Goal: Task Accomplishment & Management: Use online tool/utility

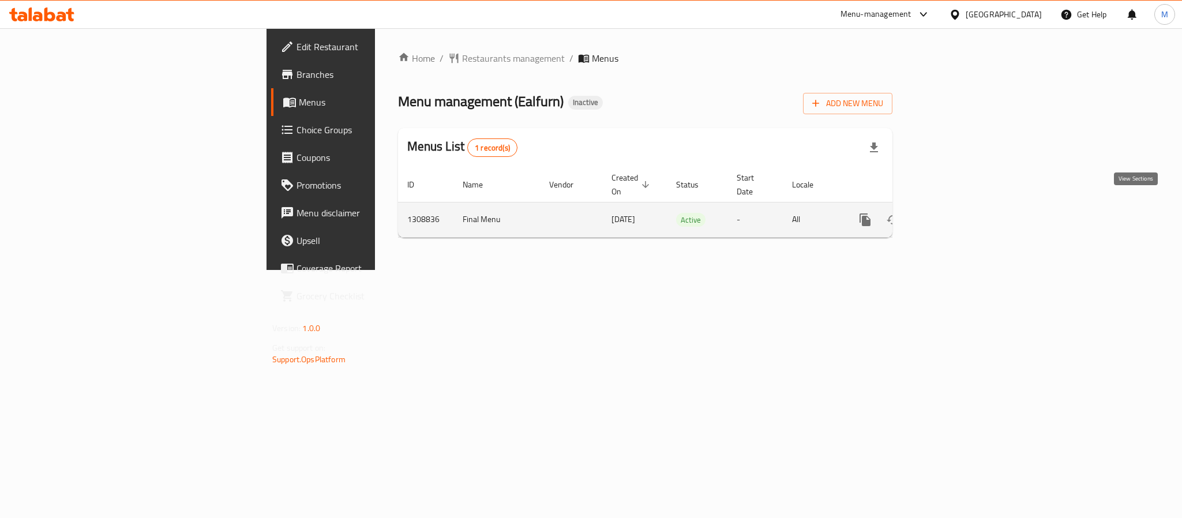
click at [962, 206] on link "enhanced table" at bounding box center [948, 220] width 28 height 28
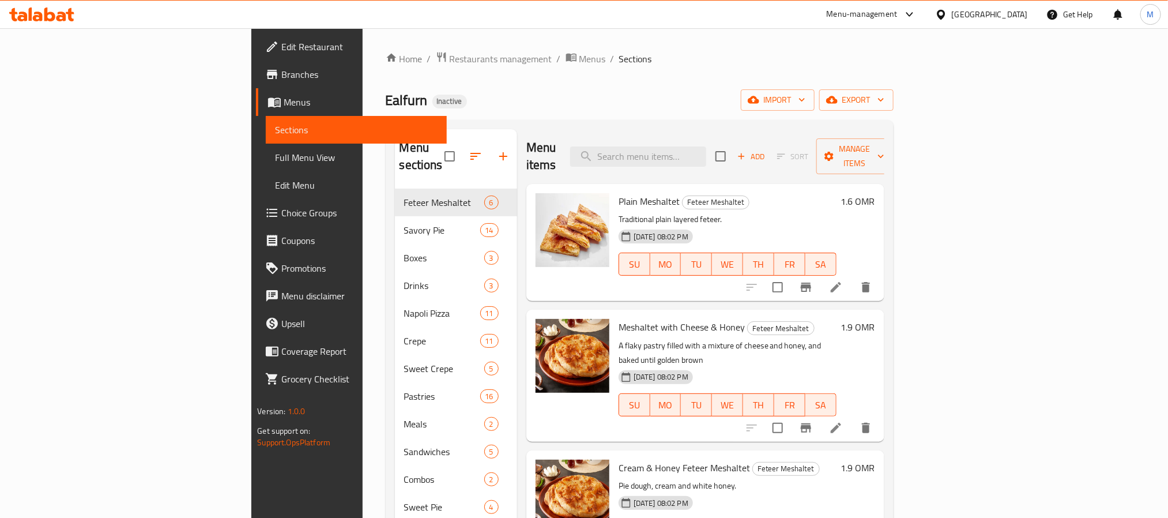
click at [894, 116] on div "Home / Restaurants management / Menus / Sections Ealfurn Inactive import export…" at bounding box center [640, 353] width 508 height 605
click at [885, 96] on span "export" at bounding box center [857, 100] width 56 height 14
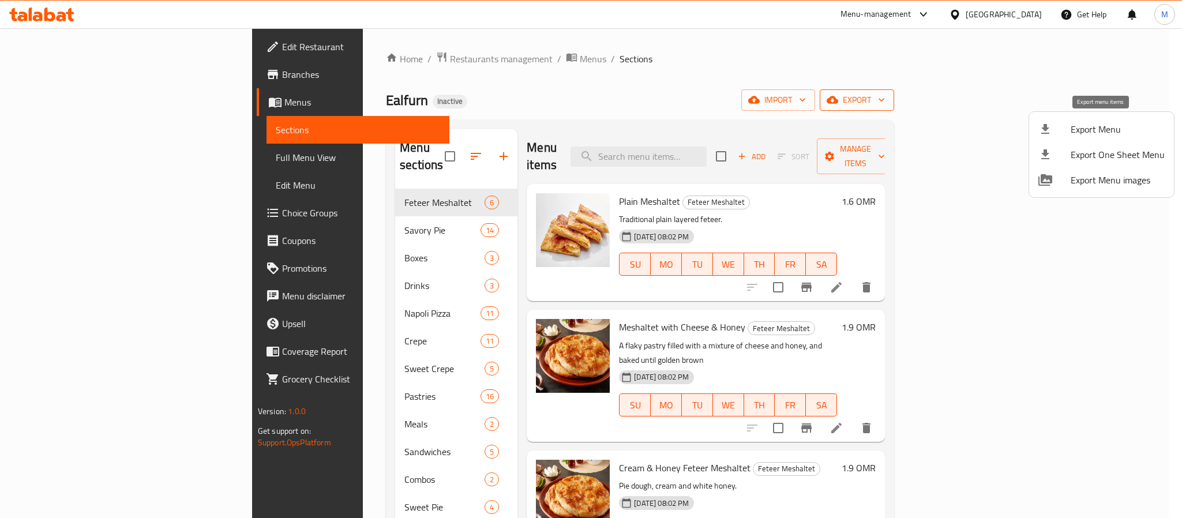
click at [1075, 141] on li "Export Menu" at bounding box center [1101, 128] width 145 height 25
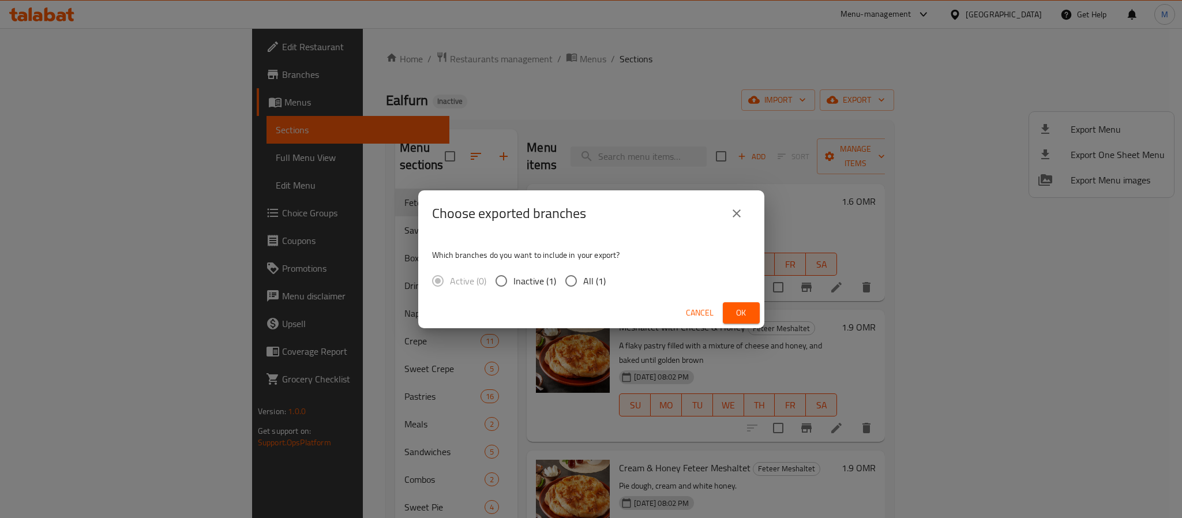
drag, startPoint x: 592, startPoint y: 279, endPoint x: 661, endPoint y: 300, distance: 73.0
click at [591, 279] on span "All (1)" at bounding box center [594, 281] width 22 height 14
click at [583, 279] on input "All (1)" at bounding box center [571, 281] width 24 height 24
radio input "true"
drag, startPoint x: 739, startPoint y: 322, endPoint x: 604, endPoint y: 26, distance: 325.4
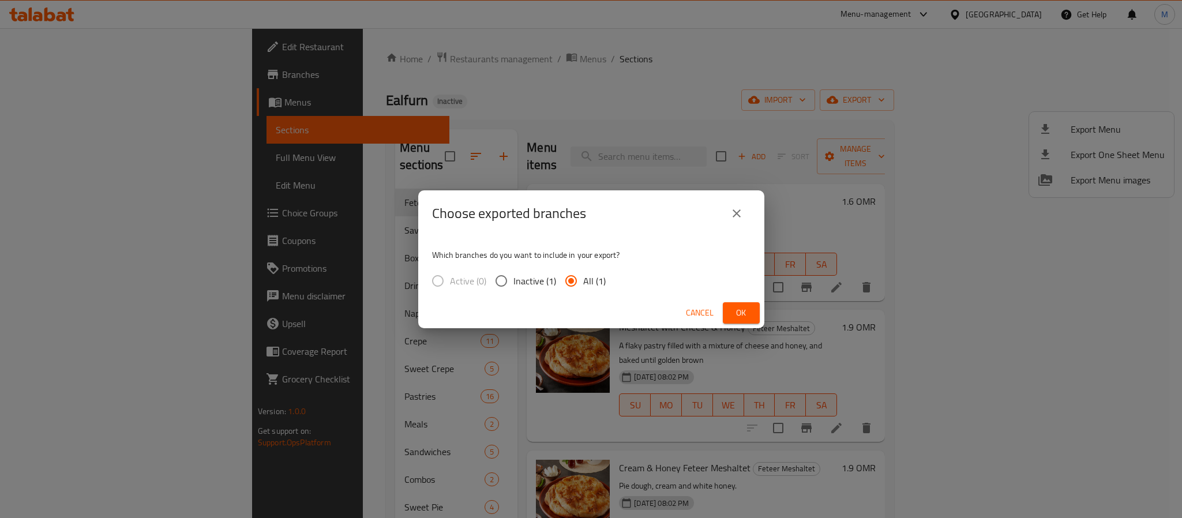
click at [740, 322] on button "Ok" at bounding box center [741, 312] width 37 height 21
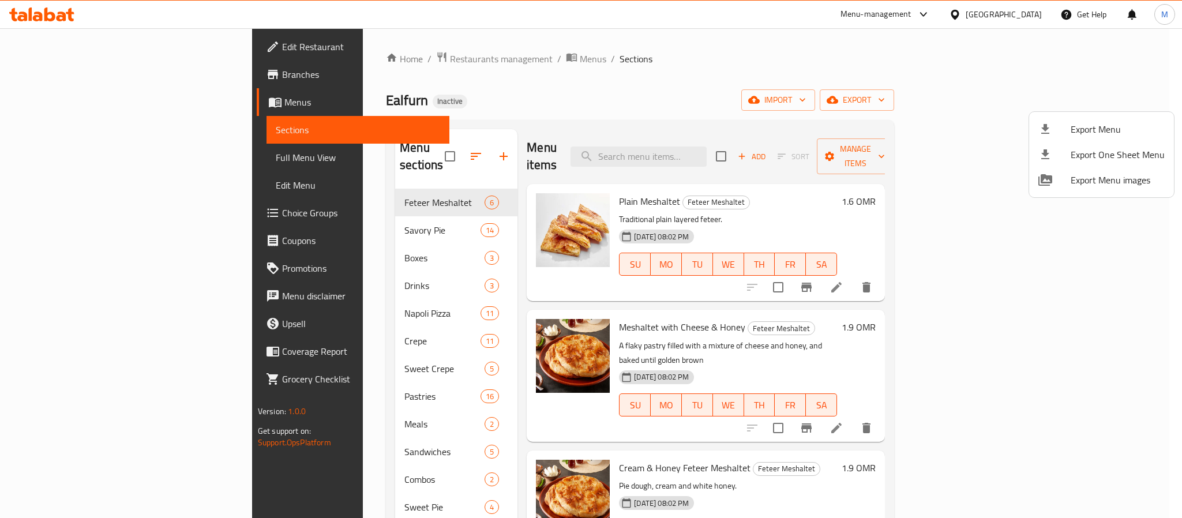
click at [348, 59] on div at bounding box center [591, 259] width 1182 height 518
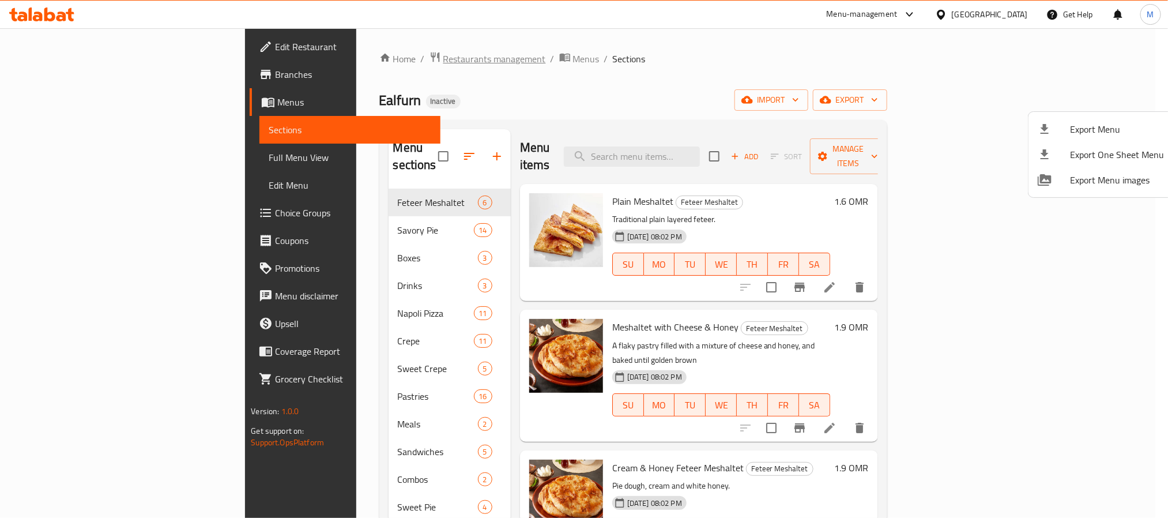
click at [443, 59] on span "Restaurants management" at bounding box center [494, 59] width 103 height 14
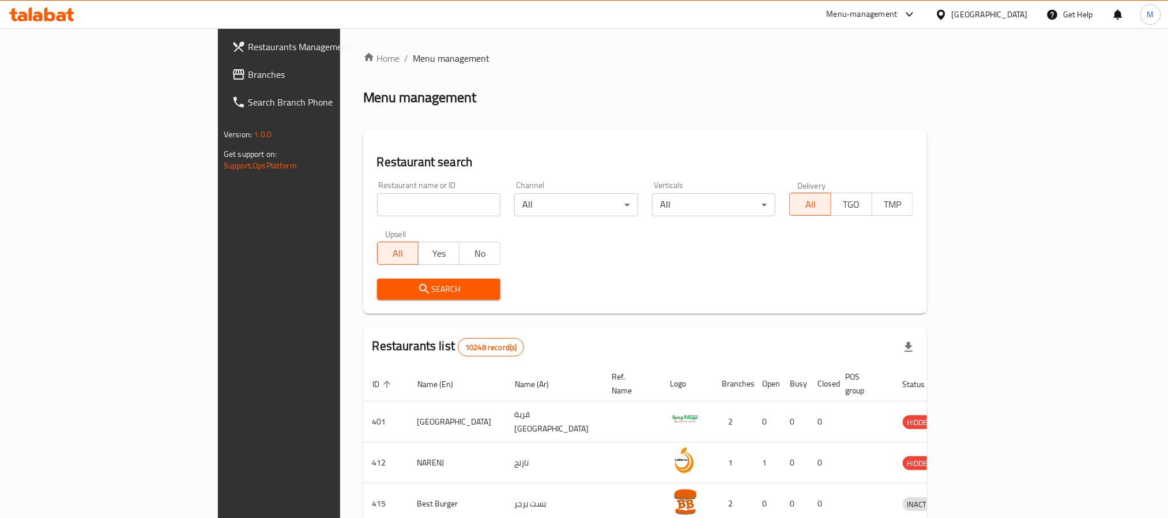
click at [223, 83] on link "Branches" at bounding box center [318, 75] width 190 height 28
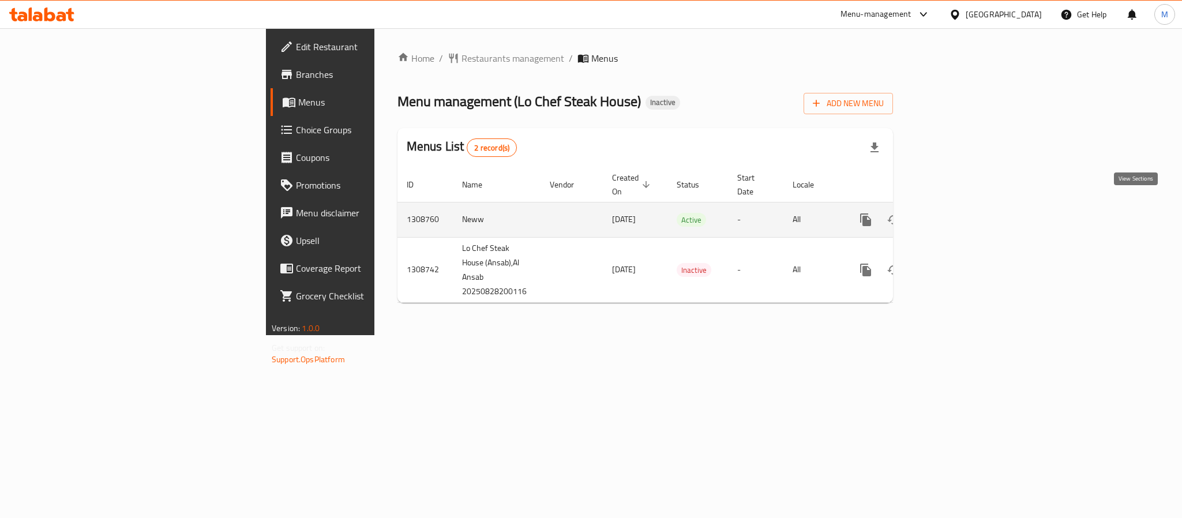
click at [956, 213] on icon "enhanced table" at bounding box center [949, 220] width 14 height 14
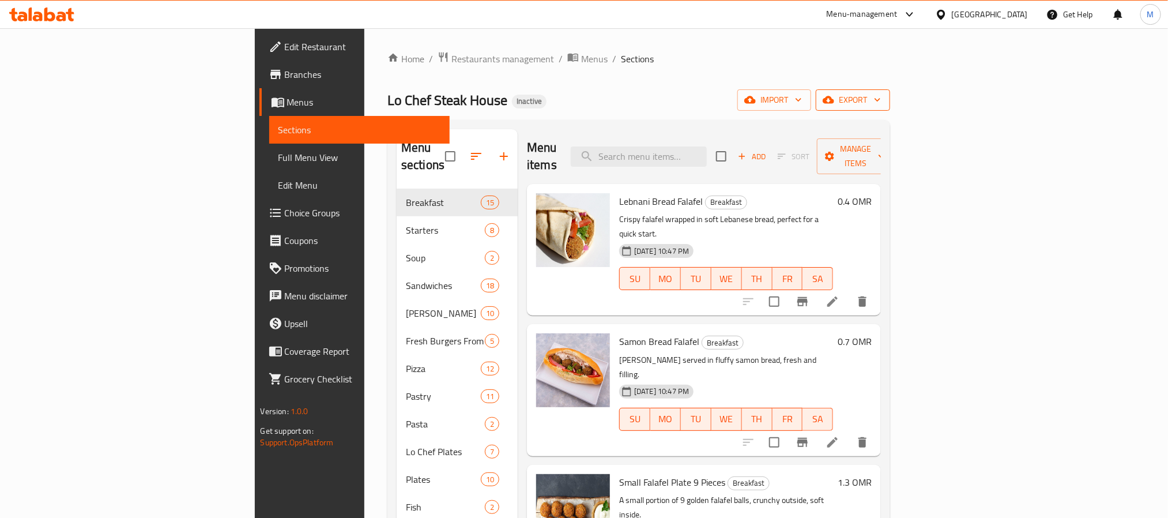
click at [881, 99] on span "export" at bounding box center [853, 100] width 56 height 14
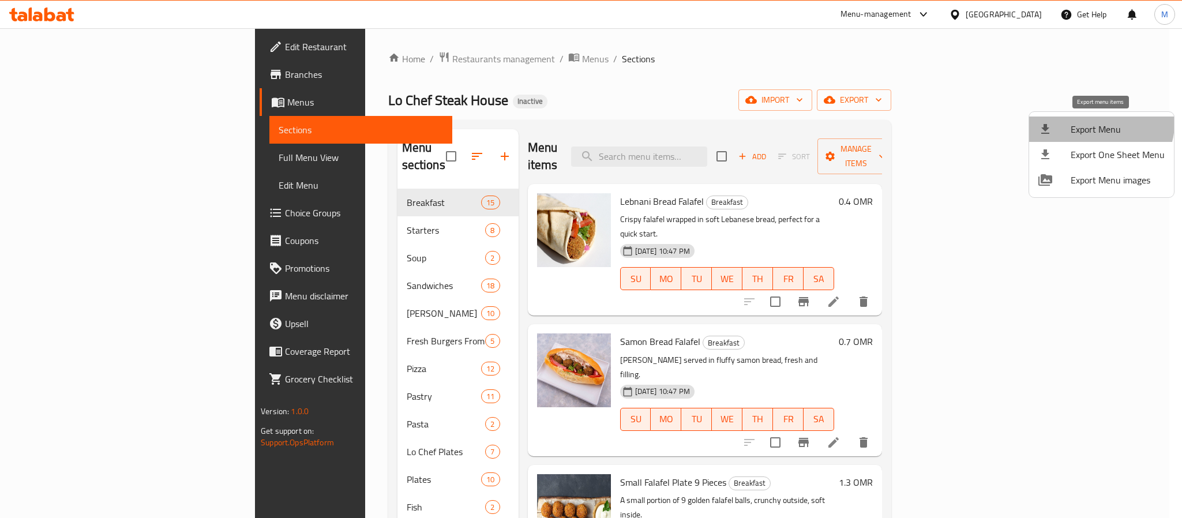
click at [1099, 123] on span "Export Menu" at bounding box center [1117, 129] width 94 height 14
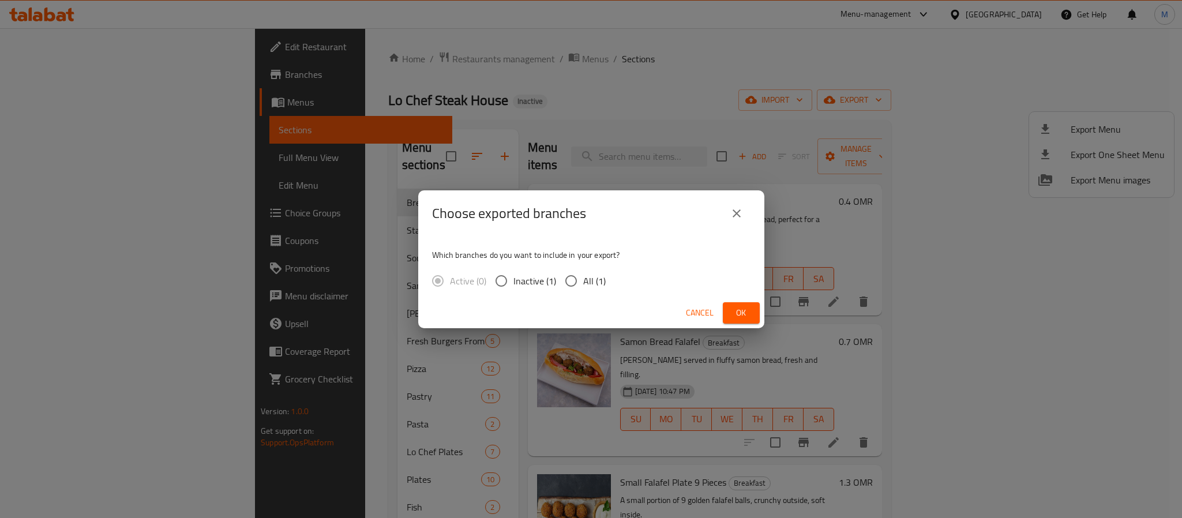
drag, startPoint x: 569, startPoint y: 274, endPoint x: 581, endPoint y: 287, distance: 18.0
click at [568, 274] on input "All (1)" at bounding box center [571, 281] width 24 height 24
radio input "true"
click at [738, 308] on span "Ok" at bounding box center [741, 313] width 18 height 14
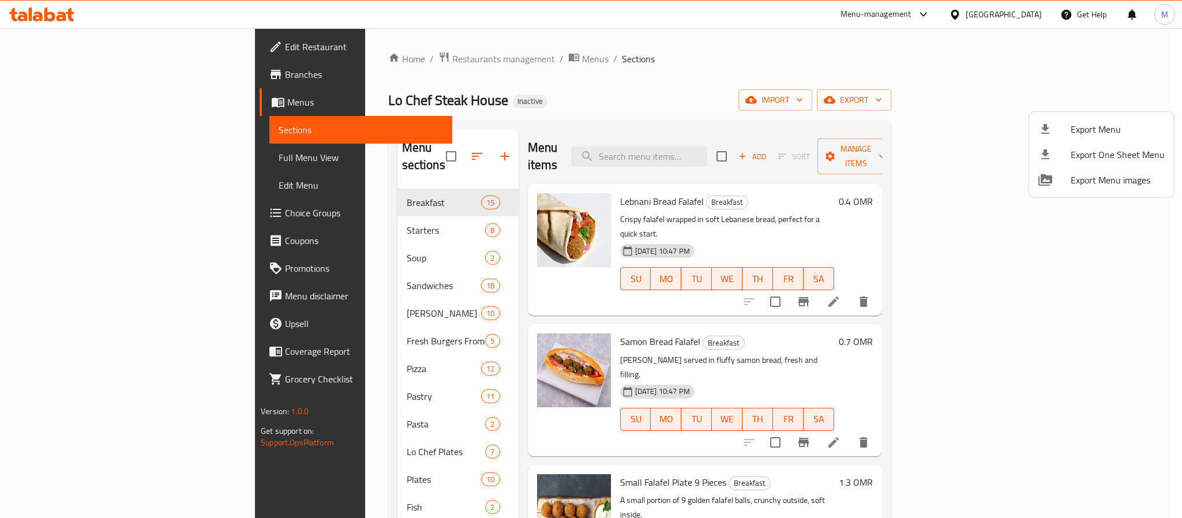
click at [1029, 11] on div at bounding box center [591, 259] width 1182 height 518
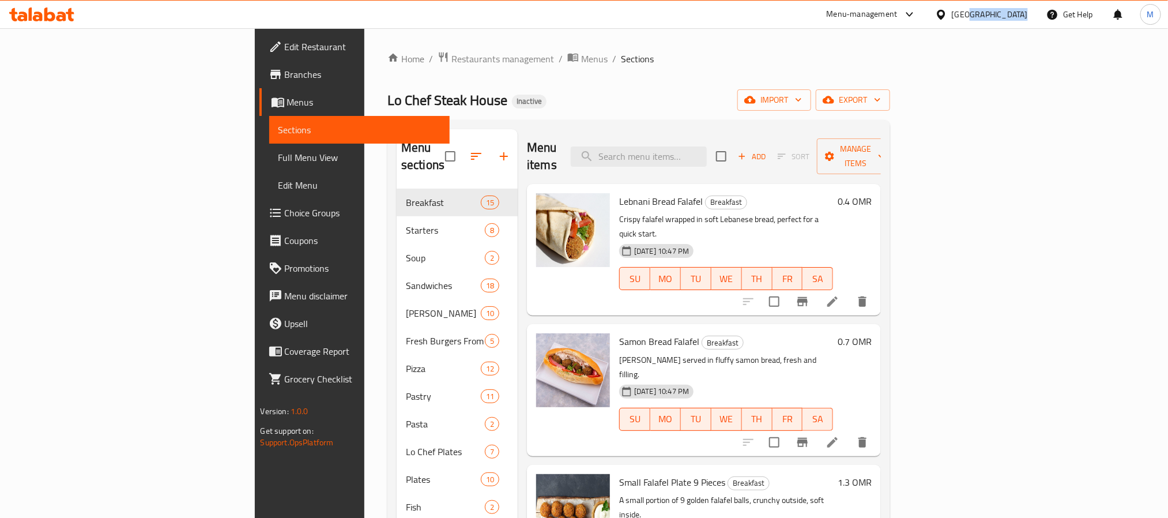
click at [1029, 11] on div "[GEOGRAPHIC_DATA]" at bounding box center [981, 15] width 111 height 28
click at [1009, 17] on div "[GEOGRAPHIC_DATA]" at bounding box center [990, 14] width 76 height 13
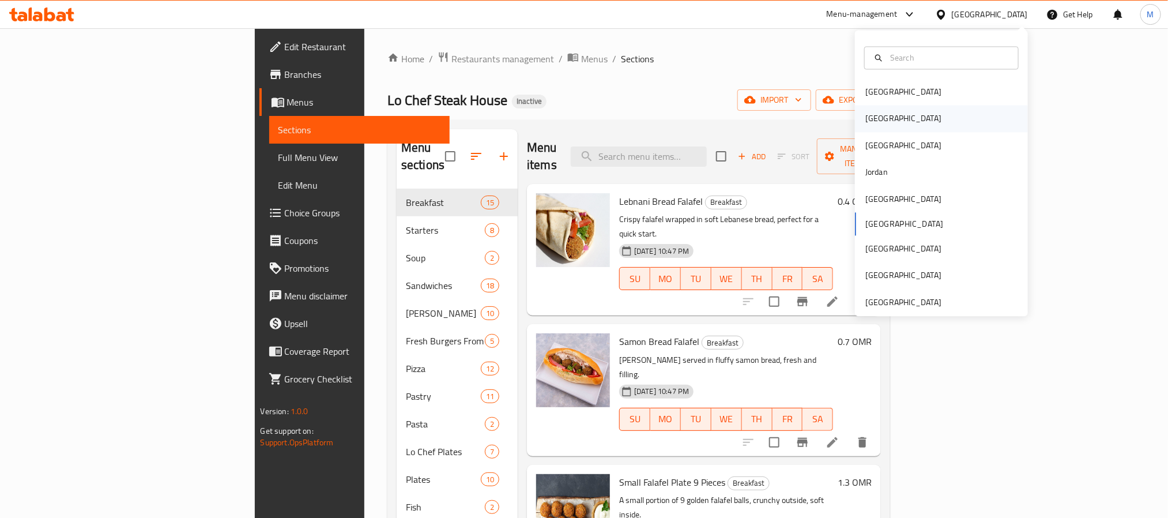
click at [874, 123] on div "[GEOGRAPHIC_DATA]" at bounding box center [903, 119] width 95 height 27
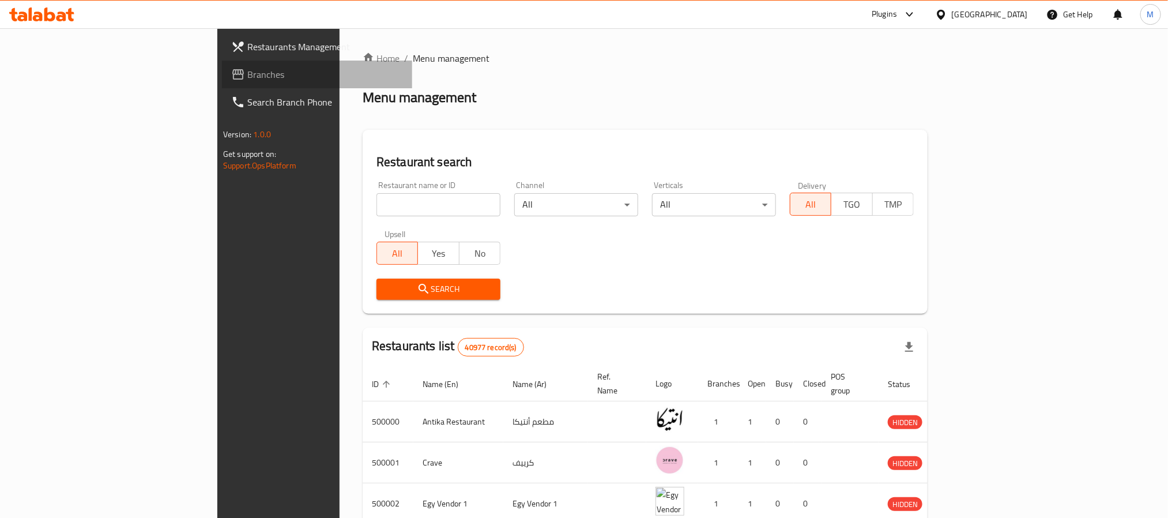
click at [247, 71] on span "Branches" at bounding box center [325, 74] width 156 height 14
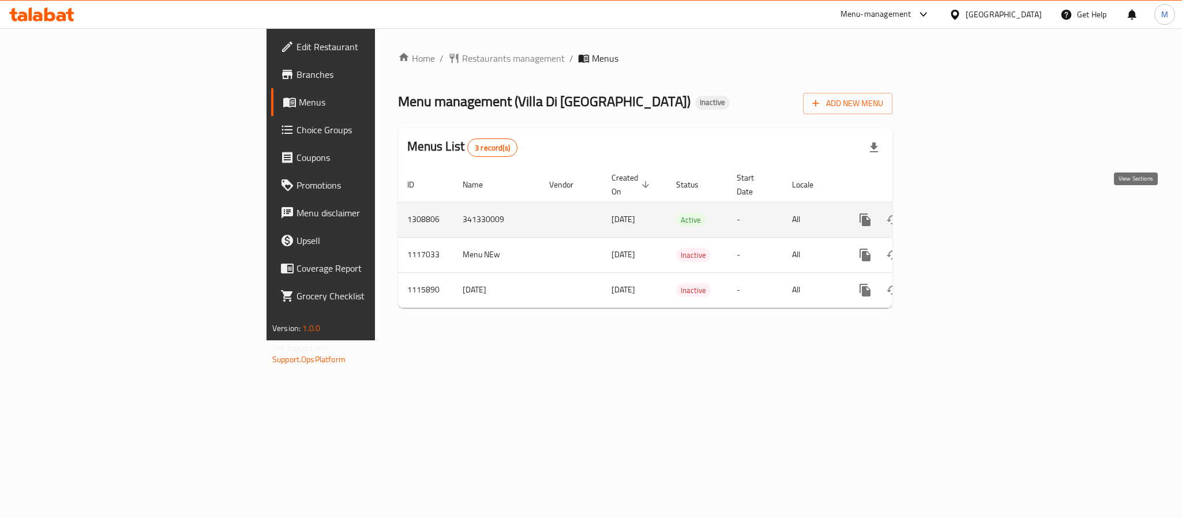
click at [953, 215] on icon "enhanced table" at bounding box center [948, 220] width 10 height 10
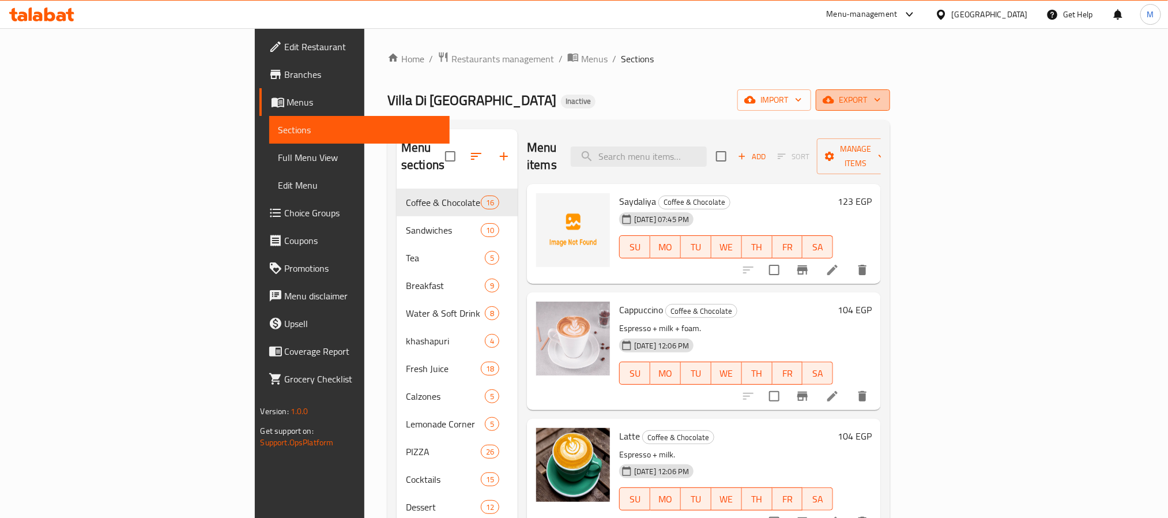
click at [881, 100] on span "export" at bounding box center [853, 100] width 56 height 14
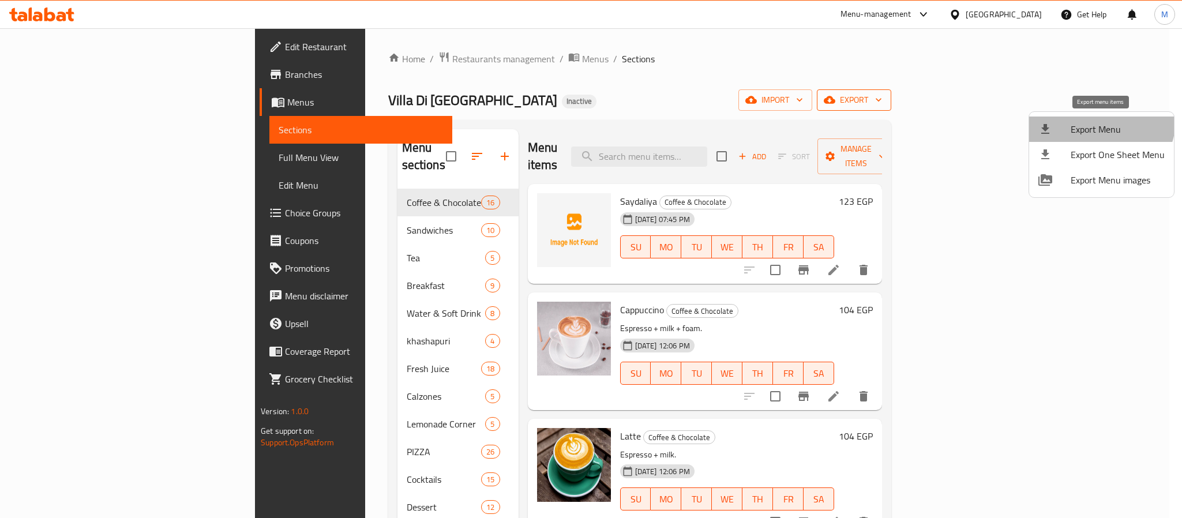
click at [1097, 119] on li "Export Menu" at bounding box center [1101, 128] width 145 height 25
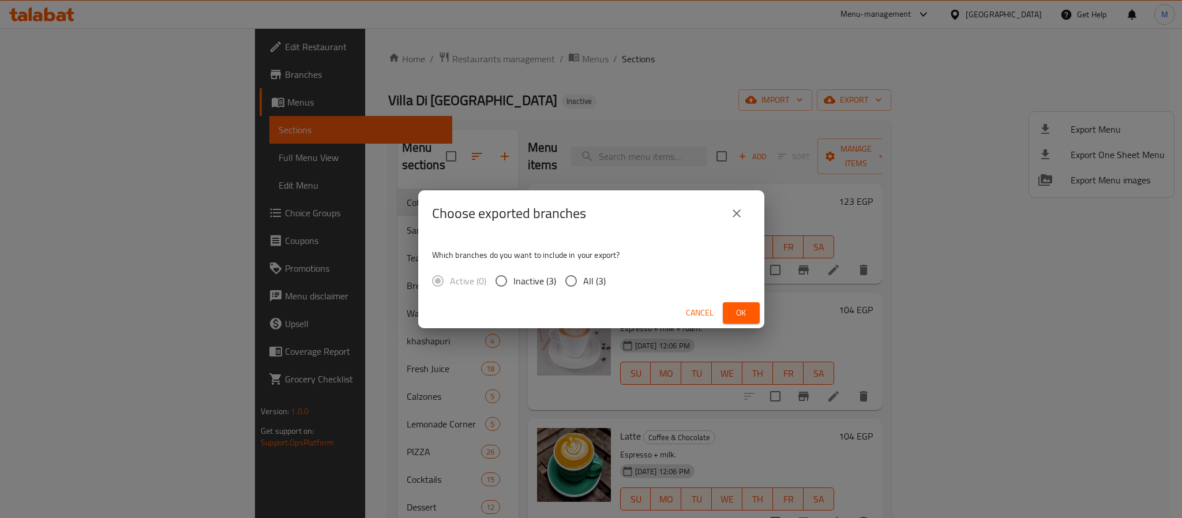
click at [595, 282] on span "All (3)" at bounding box center [594, 281] width 22 height 14
click at [583, 282] on input "All (3)" at bounding box center [571, 281] width 24 height 24
radio input "true"
click at [748, 313] on span "Ok" at bounding box center [741, 313] width 18 height 14
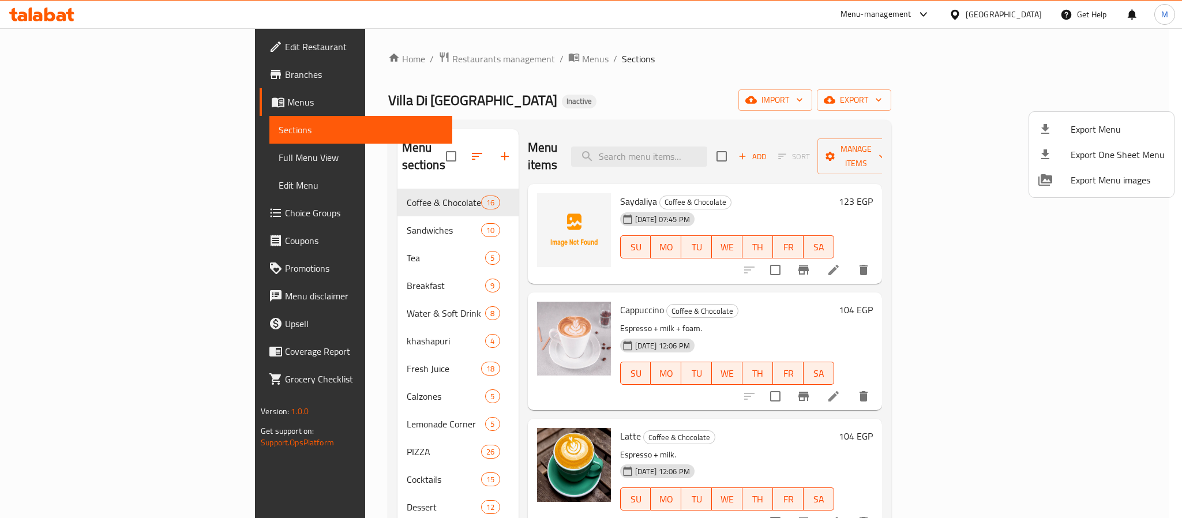
click at [418, 61] on div at bounding box center [591, 259] width 1182 height 518
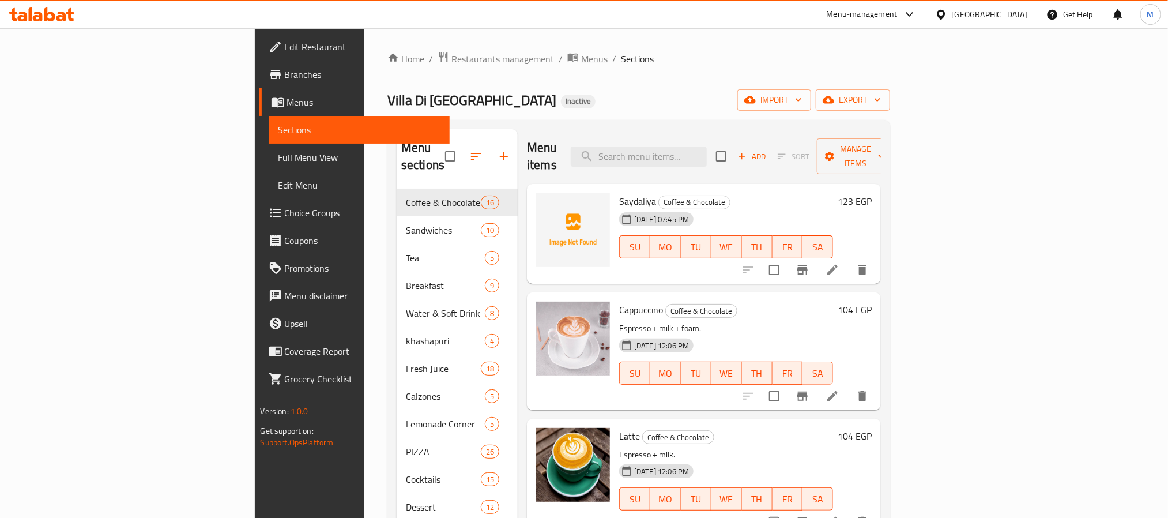
click at [581, 56] on span "Menus" at bounding box center [594, 59] width 27 height 14
